Goal: Task Accomplishment & Management: Manage account settings

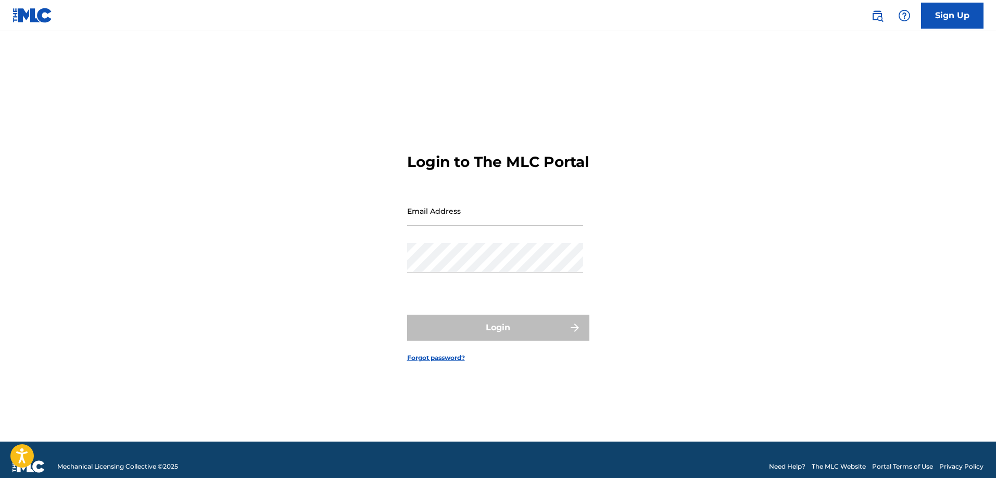
click at [442, 221] on input "Email Address" at bounding box center [495, 211] width 176 height 30
type input "[EMAIL_ADDRESS][DOMAIN_NAME]"
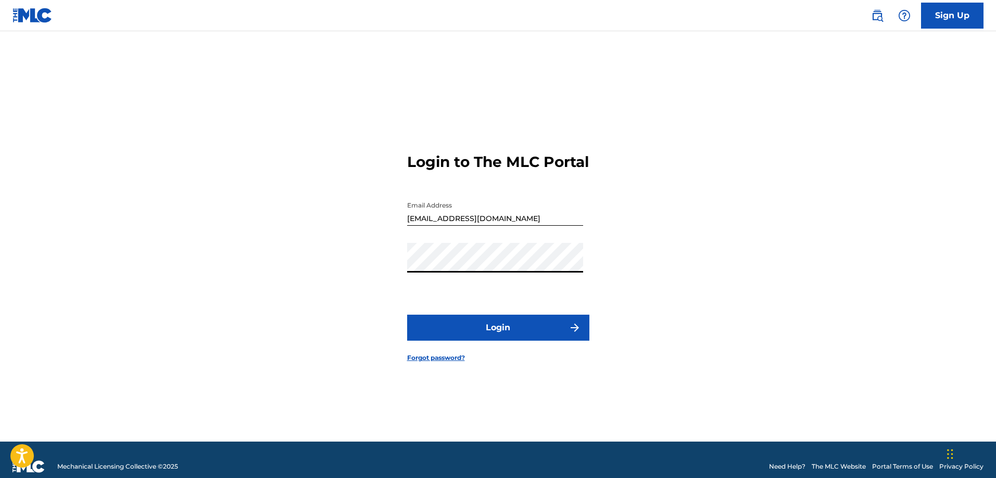
click at [482, 337] on button "Login" at bounding box center [498, 328] width 182 height 26
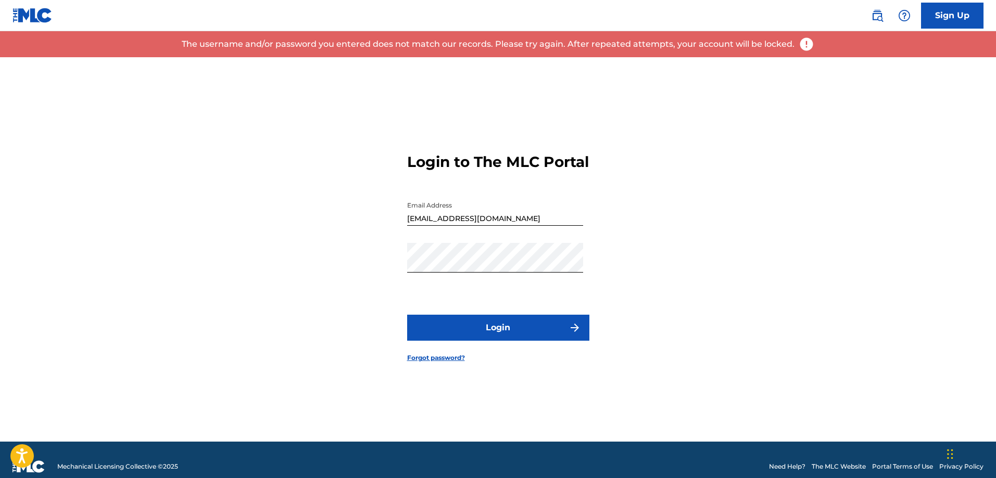
click at [424, 363] on link "Forgot password?" at bounding box center [436, 357] width 58 height 9
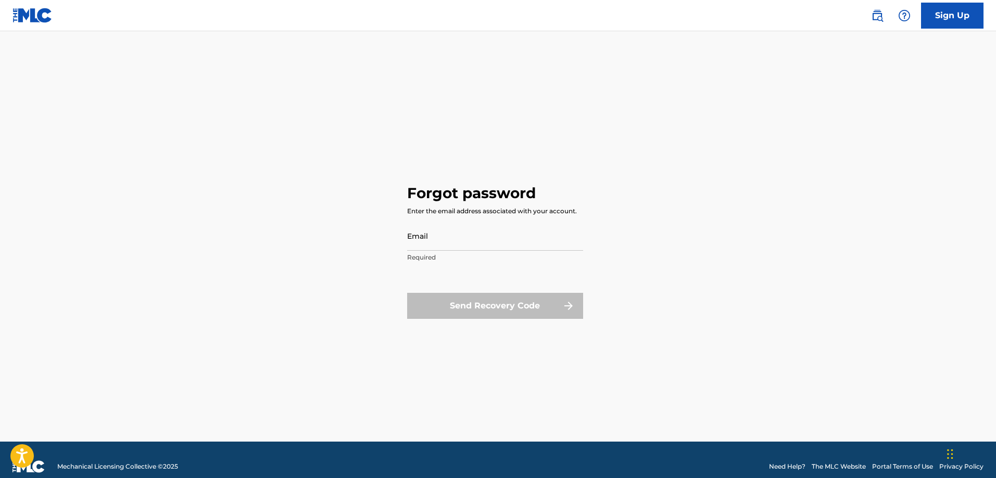
click at [453, 243] on input "Email" at bounding box center [495, 236] width 176 height 30
type input "[EMAIL_ADDRESS][DOMAIN_NAME]"
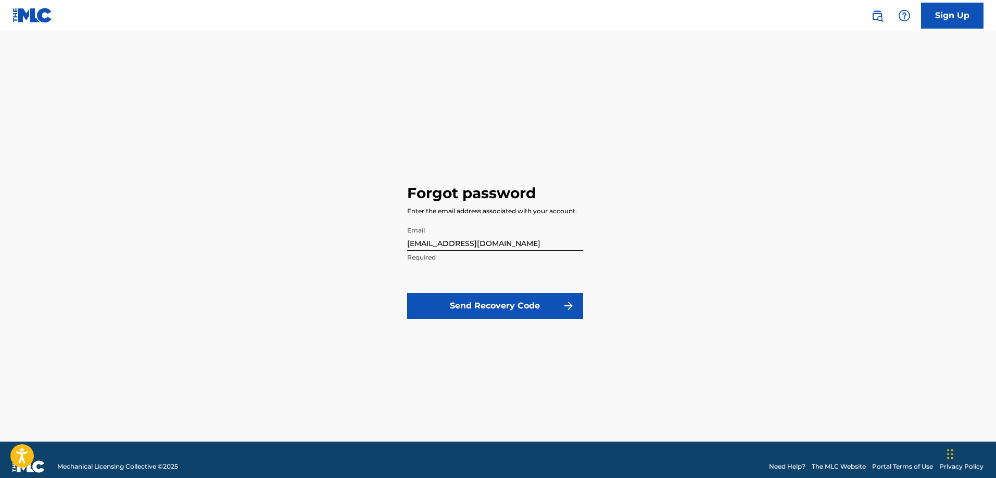
click at [522, 309] on button "Send Recovery Code" at bounding box center [495, 306] width 176 height 26
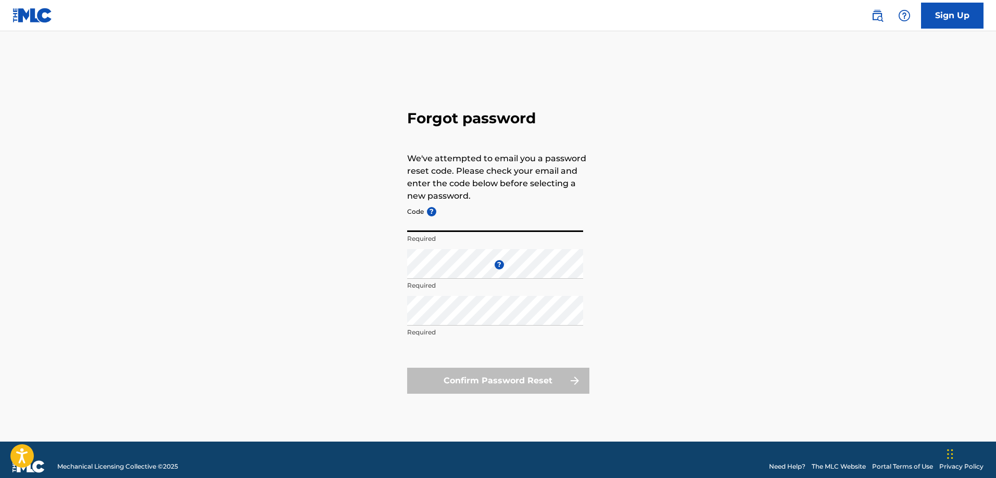
paste input "FP_cc0e0585174935a8abbb10eee7fa"
type input "FP_cc0e0585174935a8abbb10eee7fa"
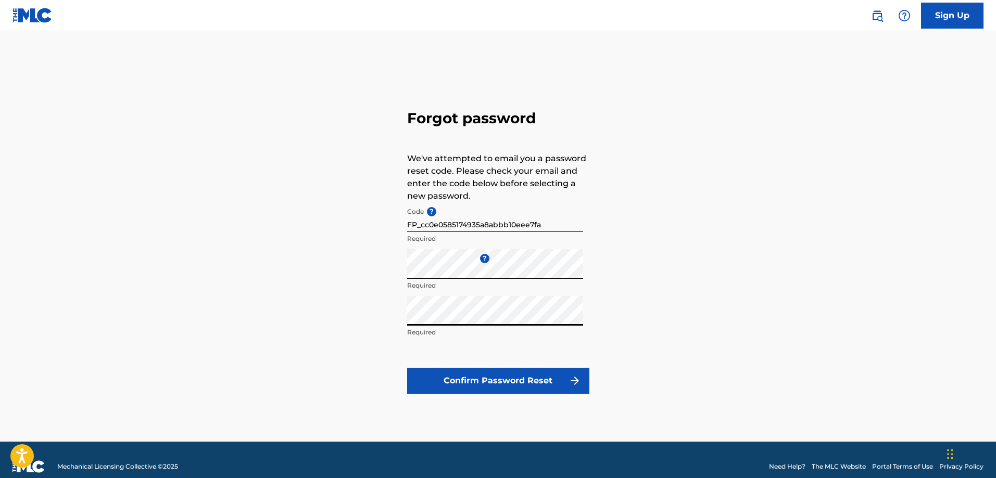
click at [503, 383] on button "Confirm Password Reset" at bounding box center [498, 381] width 182 height 26
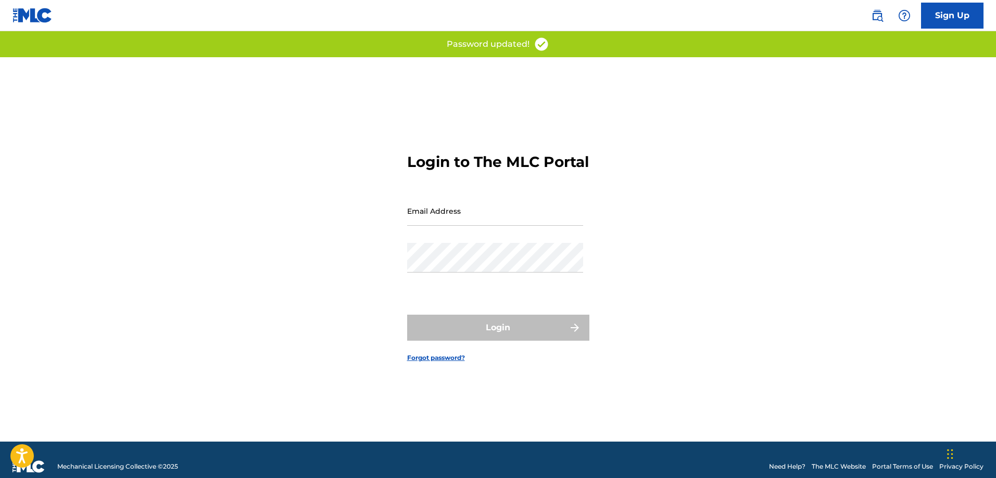
click at [473, 223] on input "Email Address" at bounding box center [495, 211] width 176 height 30
type input "[EMAIL_ADDRESS][DOMAIN_NAME]"
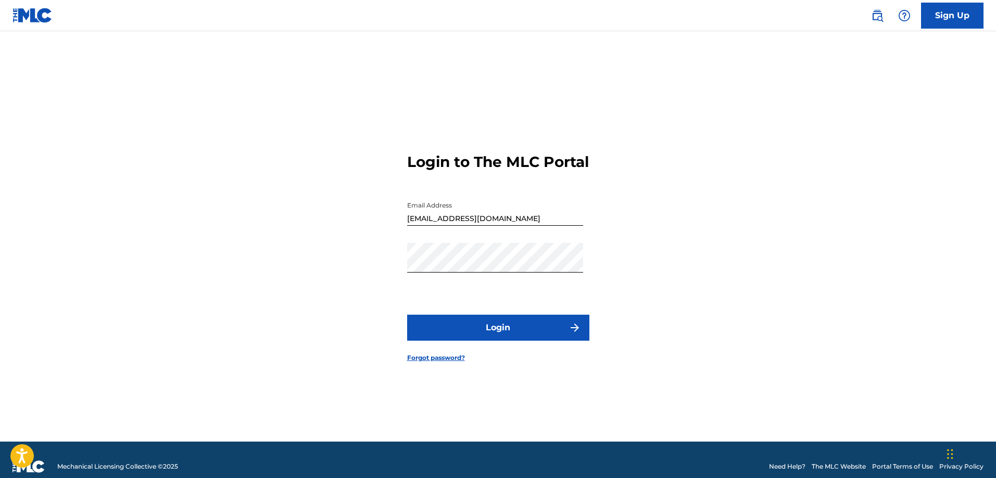
click at [493, 339] on button "Login" at bounding box center [498, 328] width 182 height 26
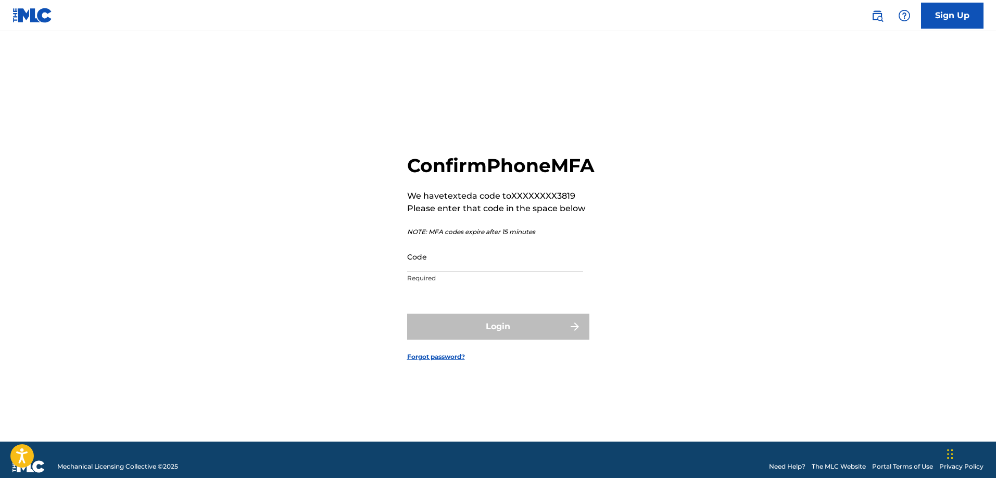
click at [451, 272] on input "Code" at bounding box center [495, 257] width 176 height 30
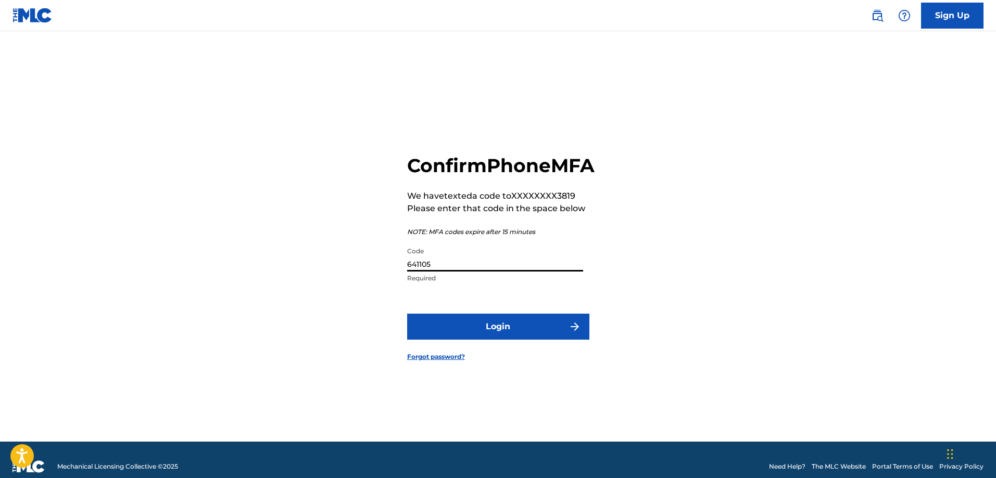
type input "641105"
click at [509, 340] on button "Login" at bounding box center [498, 327] width 182 height 26
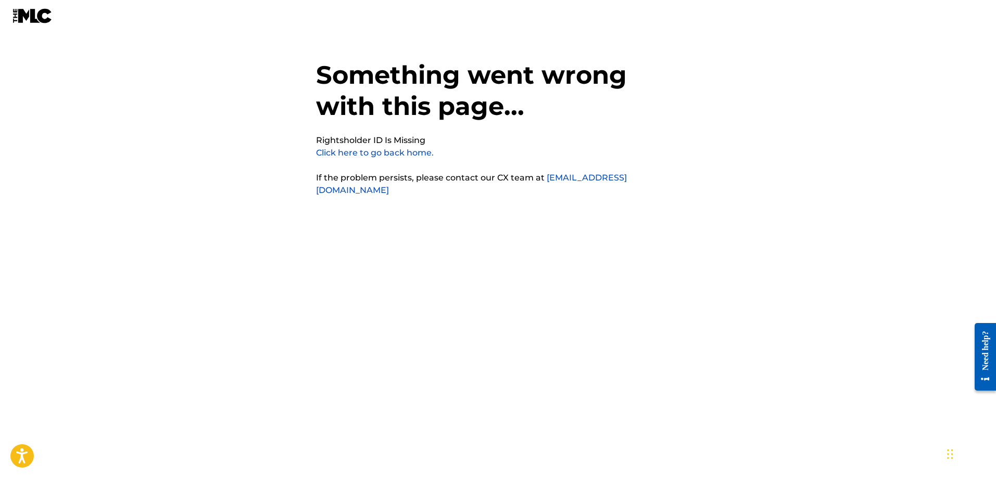
click at [402, 150] on link "Click here to go back home." at bounding box center [375, 153] width 118 height 10
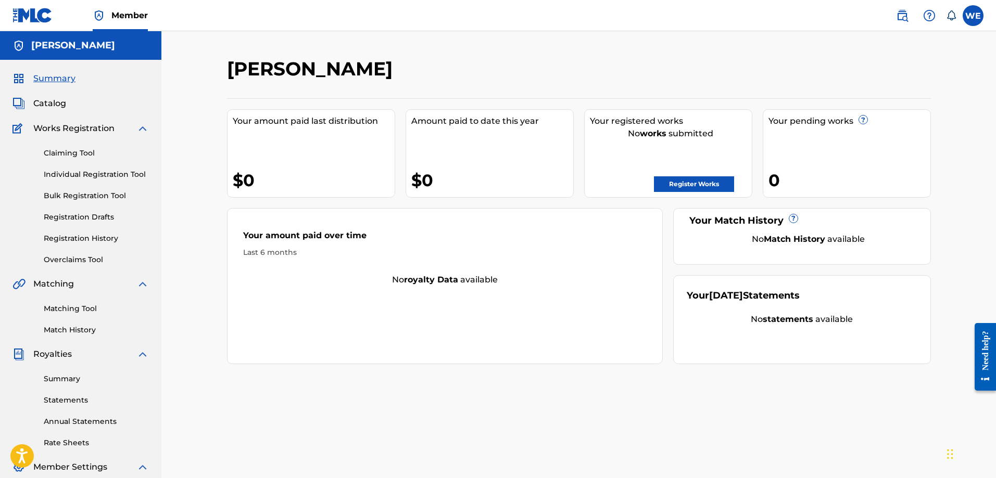
click at [634, 57] on div "[PERSON_NAME] Your amount paid last distribution $0 Amount paid to date this ye…" at bounding box center [578, 313] width 834 height 564
click at [67, 381] on link "Summary" at bounding box center [96, 379] width 105 height 11
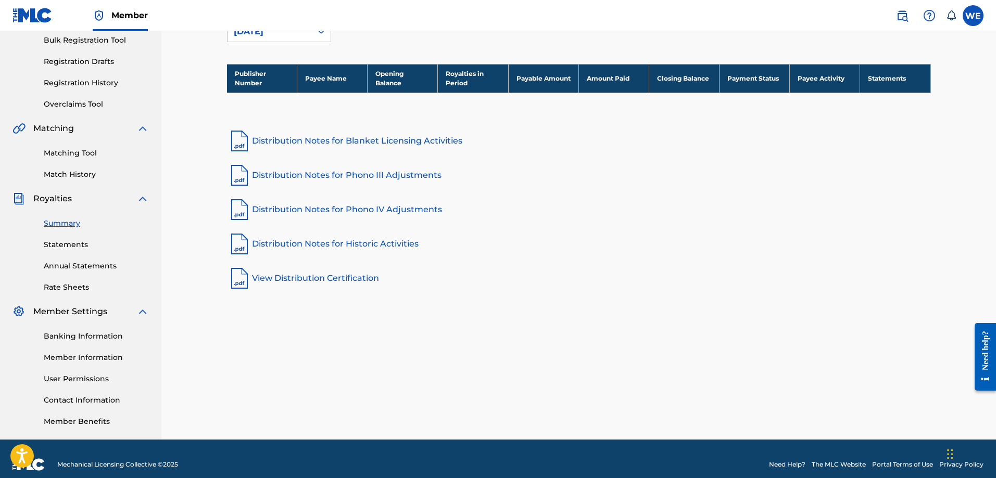
scroll to position [167, 0]
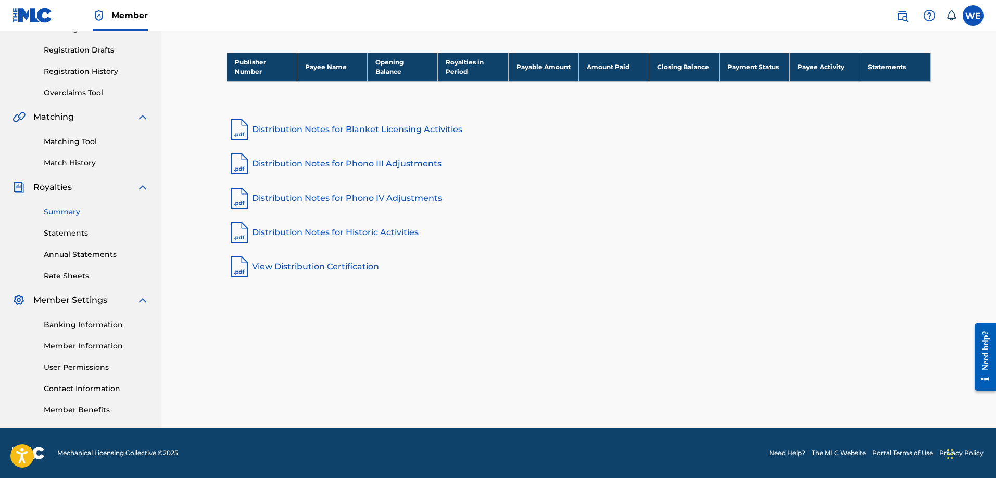
click at [388, 126] on link "Distribution Notes for Blanket Licensing Activities" at bounding box center [579, 129] width 704 height 25
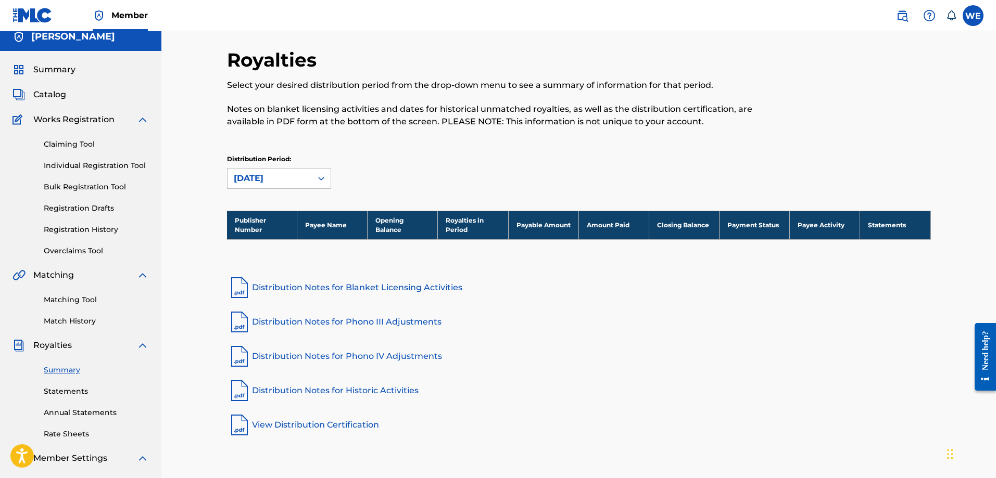
scroll to position [0, 0]
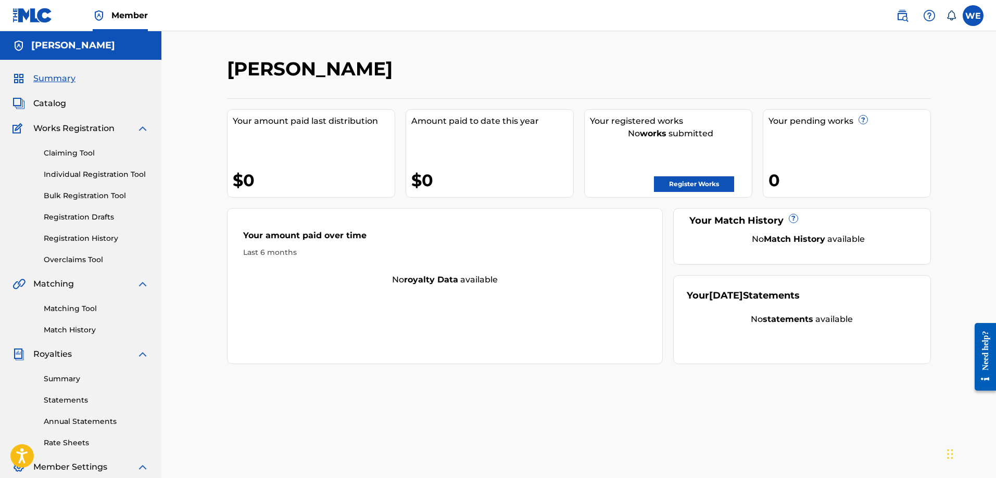
click at [93, 240] on link "Registration History" at bounding box center [96, 238] width 105 height 11
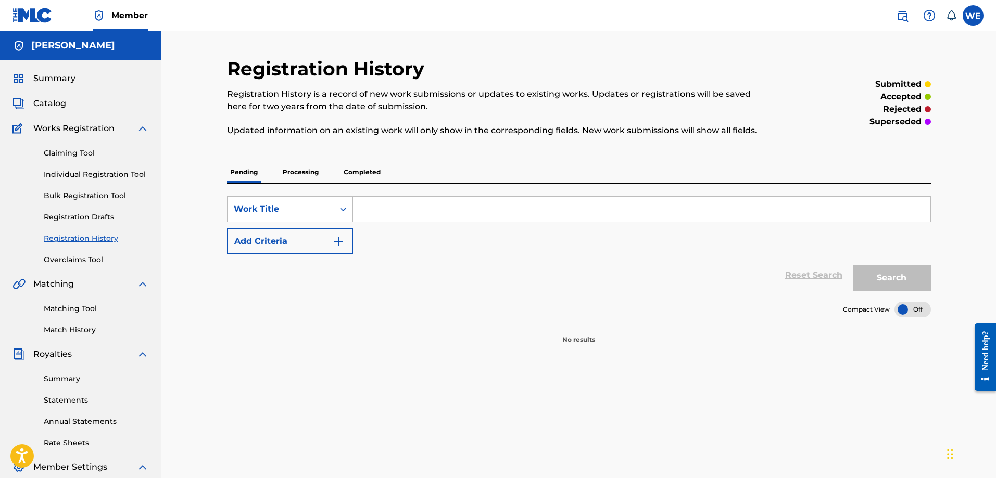
click at [61, 125] on span "Works Registration" at bounding box center [73, 128] width 81 height 12
click at [54, 79] on span "Summary" at bounding box center [54, 78] width 42 height 12
